Goal: Task Accomplishment & Management: Manage account settings

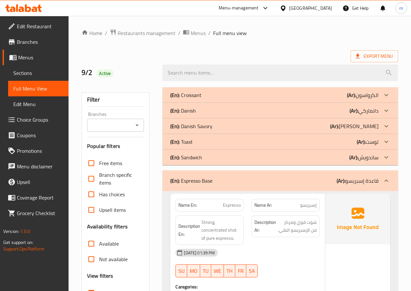
scroll to position [4610, 0]
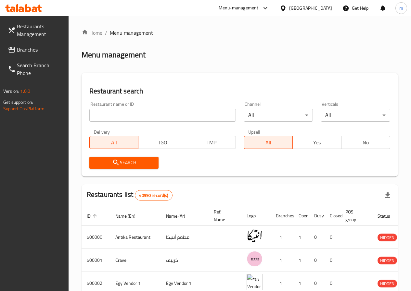
click at [48, 53] on span "Branches" at bounding box center [40, 50] width 46 height 8
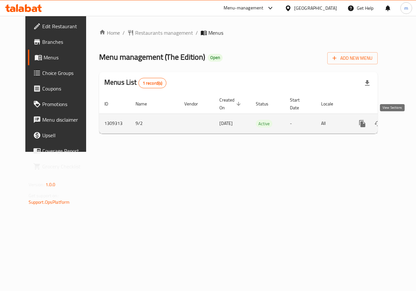
click at [406, 126] on icon "enhanced table" at bounding box center [409, 124] width 6 height 6
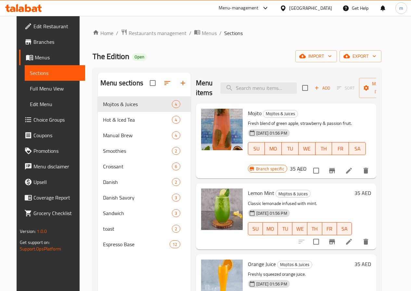
click at [30, 87] on span "Full Menu View" at bounding box center [55, 89] width 50 height 8
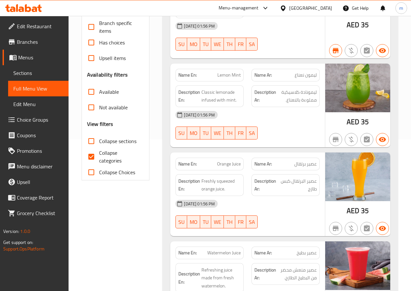
scroll to position [162, 0]
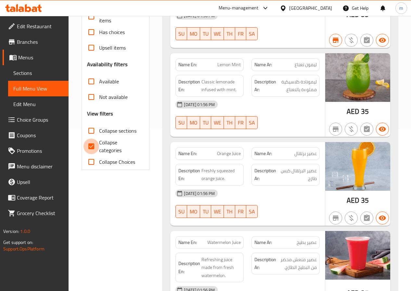
click at [93, 148] on input "Collapse categories" at bounding box center [91, 147] width 16 height 16
checkbox input "false"
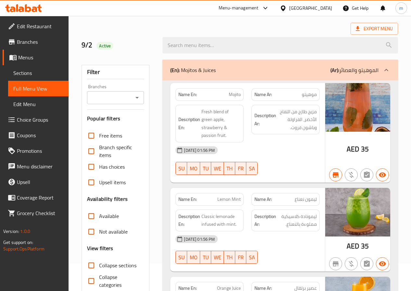
scroll to position [0, 0]
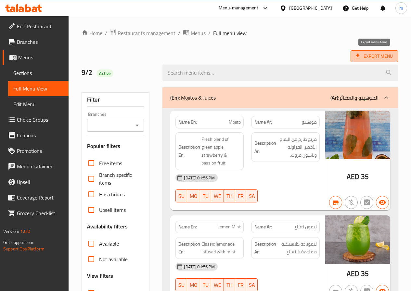
click at [379, 58] on span "Export Menu" at bounding box center [374, 56] width 37 height 8
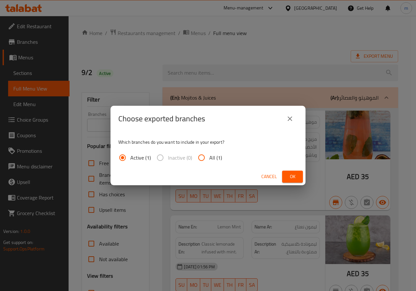
click at [199, 157] on input "All (1)" at bounding box center [202, 158] width 16 height 16
radio input "true"
click at [296, 178] on span "Ok" at bounding box center [292, 177] width 10 height 8
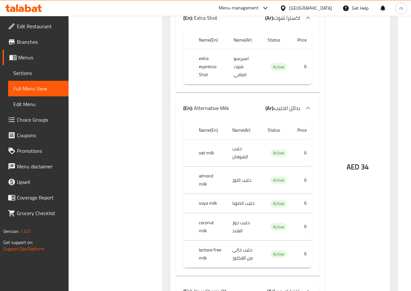
scroll to position [8869, 0]
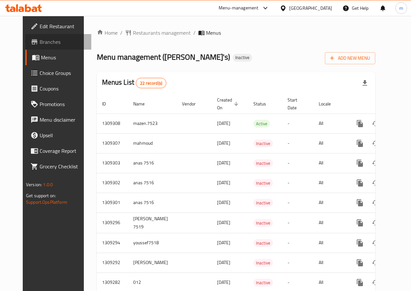
click at [42, 40] on span "Branches" at bounding box center [63, 42] width 46 height 8
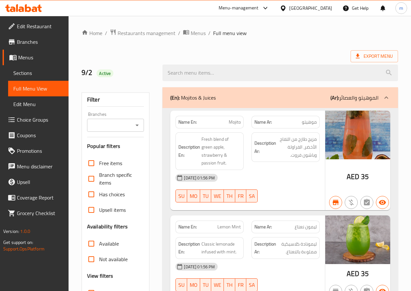
scroll to position [8869, 0]
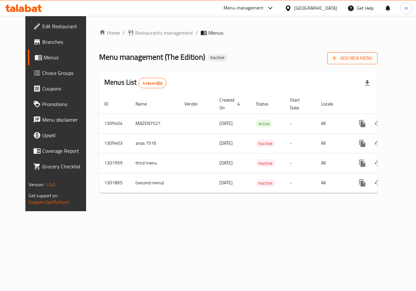
click at [366, 59] on span "Add New Menu" at bounding box center [352, 58] width 40 height 8
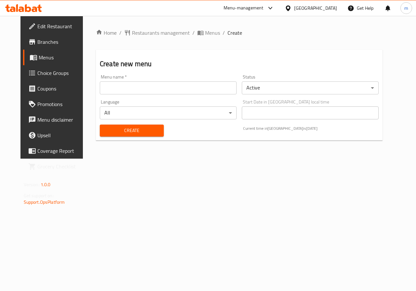
click at [144, 87] on input "text" at bounding box center [168, 88] width 137 height 13
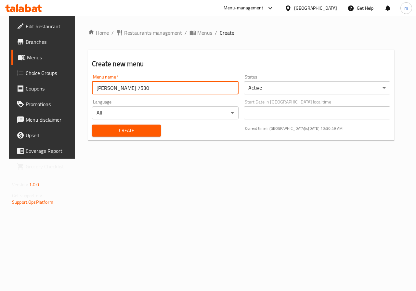
type input "[PERSON_NAME] 7530"
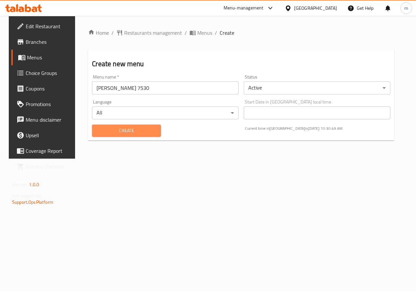
click at [130, 129] on span "Create" at bounding box center [126, 131] width 58 height 8
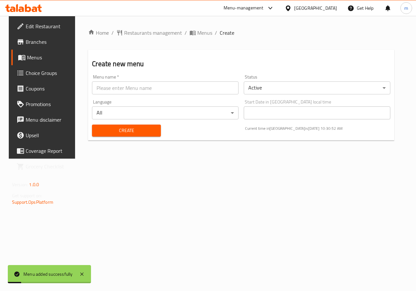
click at [28, 57] on span "Menus" at bounding box center [50, 58] width 46 height 8
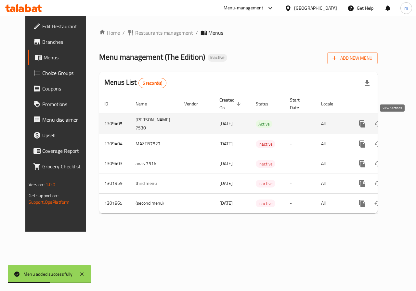
click at [406, 125] on icon "enhanced table" at bounding box center [409, 124] width 6 height 6
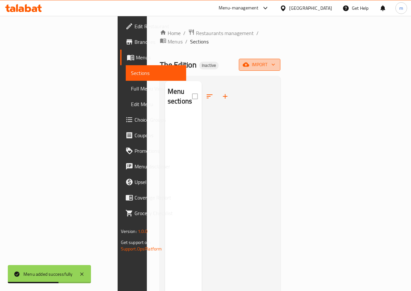
click at [275, 61] on span "import" at bounding box center [259, 65] width 31 height 8
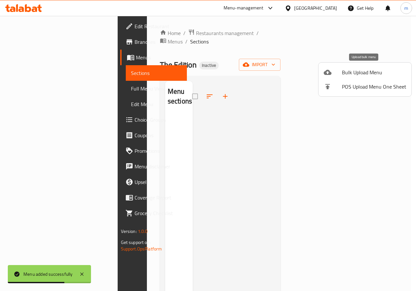
click at [369, 76] on span "Bulk Upload Menu" at bounding box center [374, 73] width 64 height 8
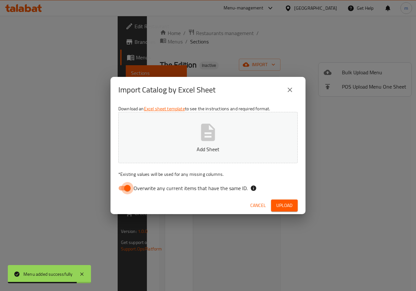
drag, startPoint x: 124, startPoint y: 186, endPoint x: 128, endPoint y: 185, distance: 3.4
click at [124, 186] on input "Overwrite any current items that have the same ID." at bounding box center [127, 188] width 37 height 12
checkbox input "false"
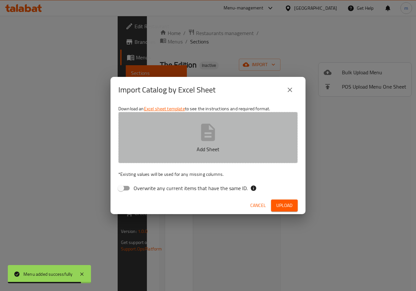
click at [215, 129] on icon "button" at bounding box center [207, 132] width 21 height 21
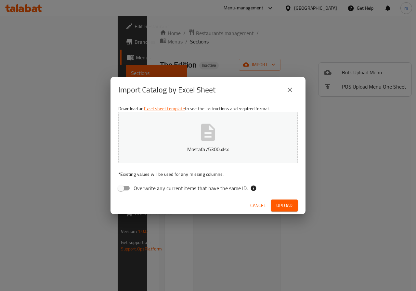
click at [286, 202] on span "Upload" at bounding box center [284, 206] width 16 height 8
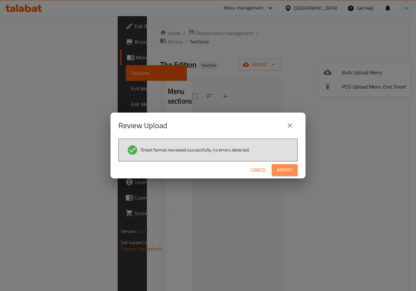
click at [291, 171] on span "Import" at bounding box center [285, 170] width 16 height 8
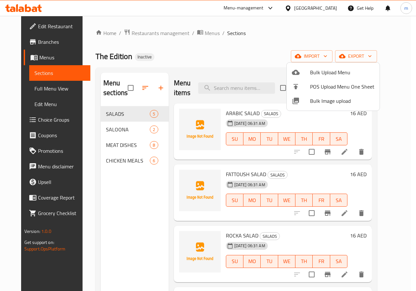
click at [34, 89] on div at bounding box center [208, 145] width 416 height 291
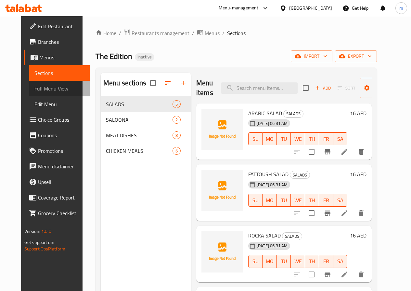
click at [34, 89] on span "Full Menu View" at bounding box center [59, 89] width 50 height 8
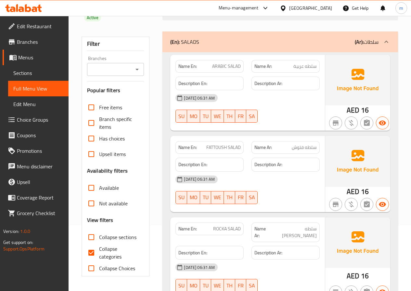
scroll to position [65, 0]
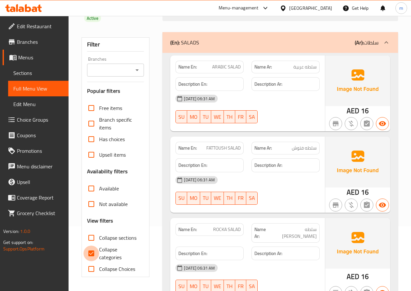
click at [88, 251] on input "Collapse categories" at bounding box center [91, 254] width 16 height 16
checkbox input "false"
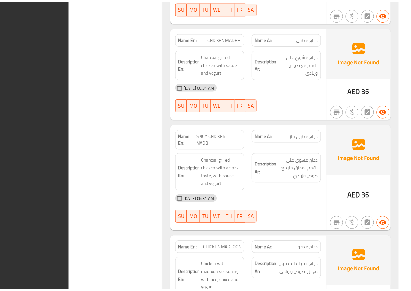
scroll to position [1970, 0]
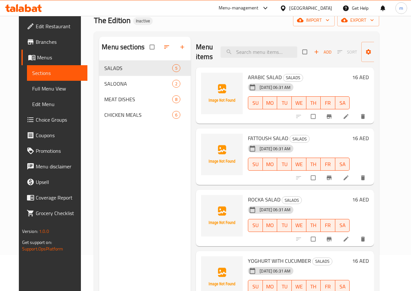
scroll to position [26, 0]
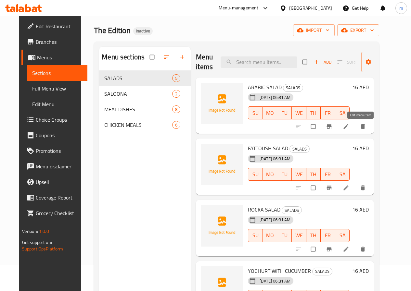
click at [349, 126] on icon at bounding box center [346, 126] width 5 height 5
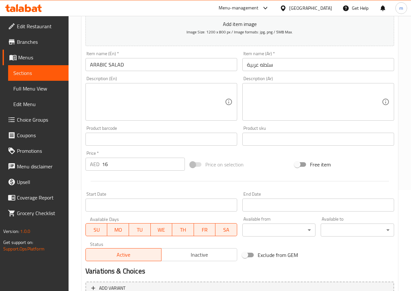
scroll to position [162, 0]
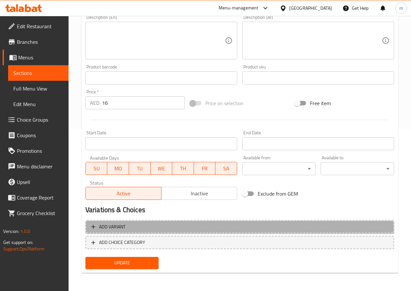
click at [193, 225] on span "Add variant" at bounding box center [239, 227] width 297 height 8
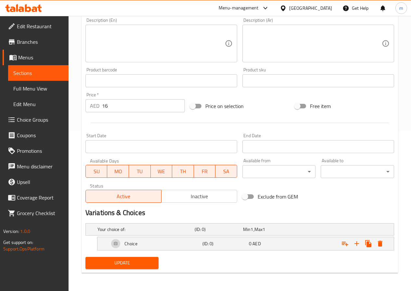
scroll to position [159, 0]
click at [231, 276] on div "Home / Restaurants management / Menus / Sections / item / update SALADS section…" at bounding box center [240, 73] width 316 height 409
click at [153, 230] on h5 "Your choice of:" at bounding box center [144, 229] width 95 height 6
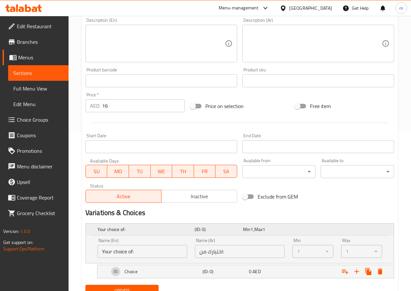
click at [159, 230] on h5 "Your choice of:" at bounding box center [144, 229] width 95 height 6
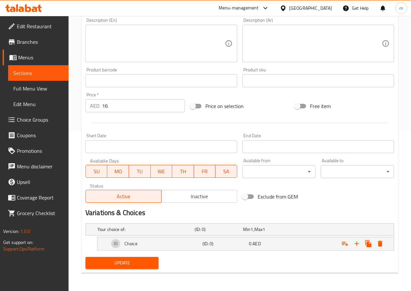
click at [102, 212] on h2 "Variations & Choices" at bounding box center [239, 213] width 309 height 10
copy h2 "Variations"
click at [248, 279] on div "Home / Restaurants management / Menus / Sections / item / update SALADS section…" at bounding box center [240, 73] width 342 height 435
